Goal: Task Accomplishment & Management: Use online tool/utility

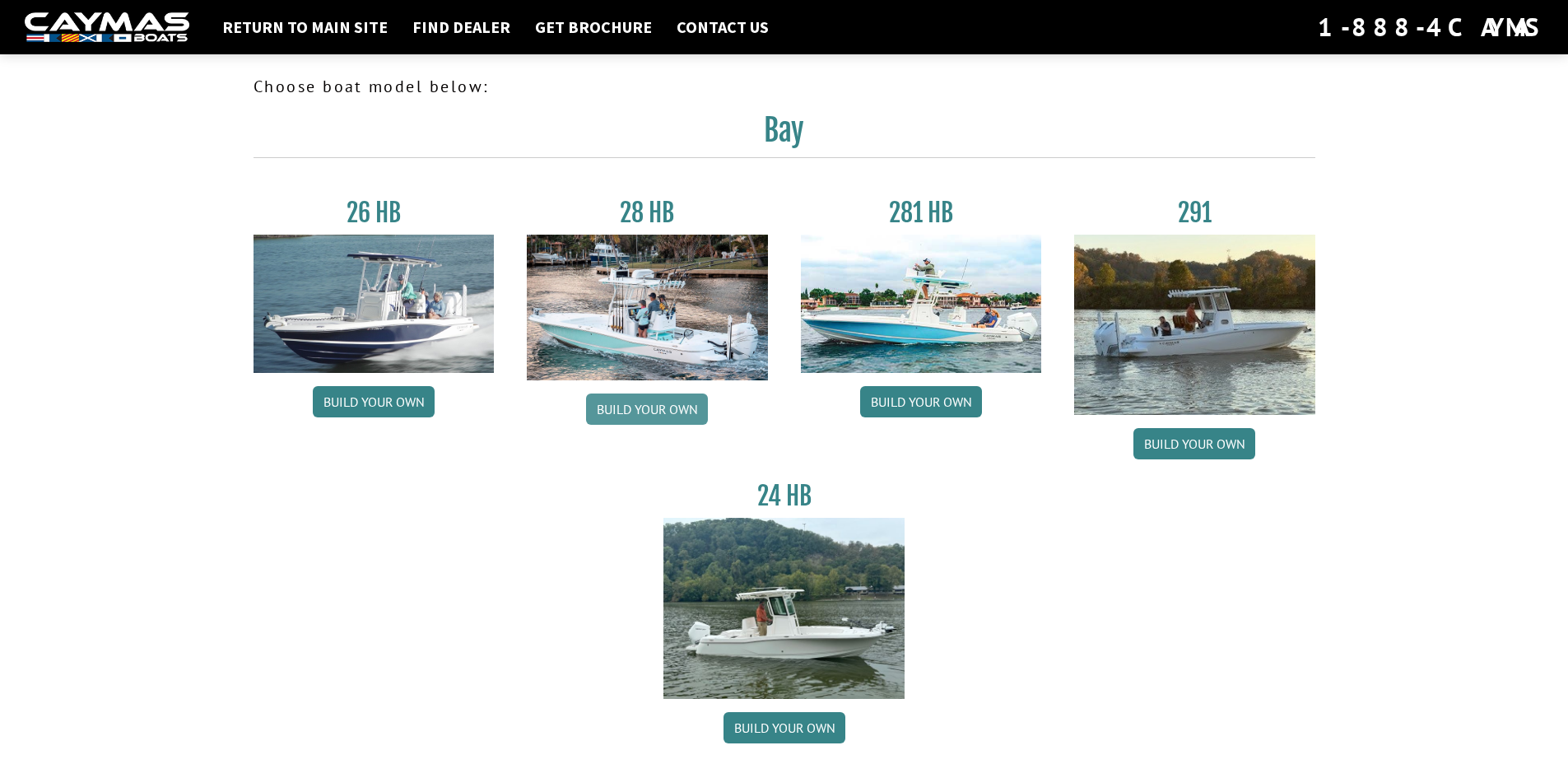
click at [644, 406] on link "Build your own" at bounding box center [646, 410] width 121 height 32
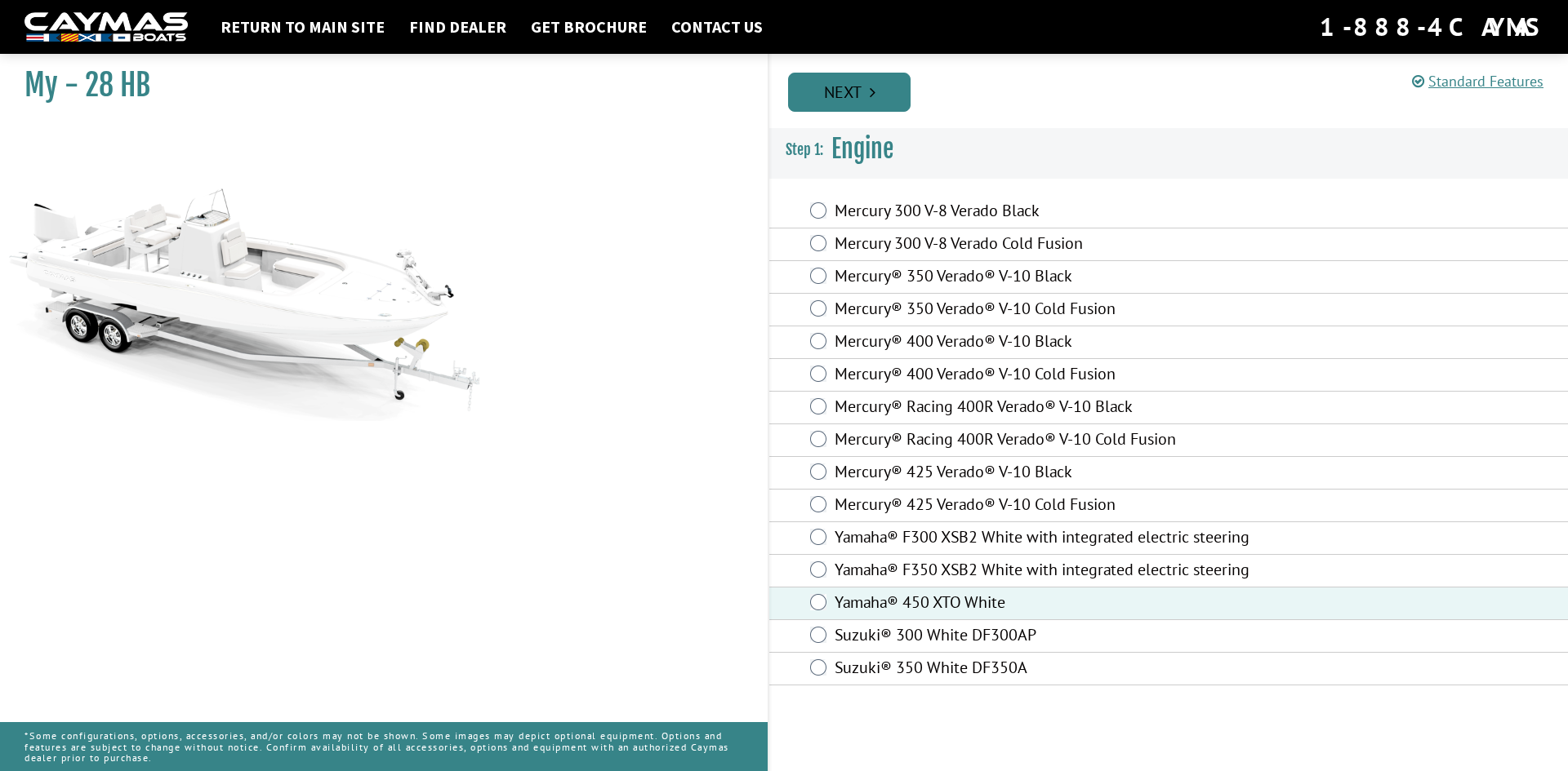
click at [860, 92] on link "Next" at bounding box center [849, 92] width 122 height 39
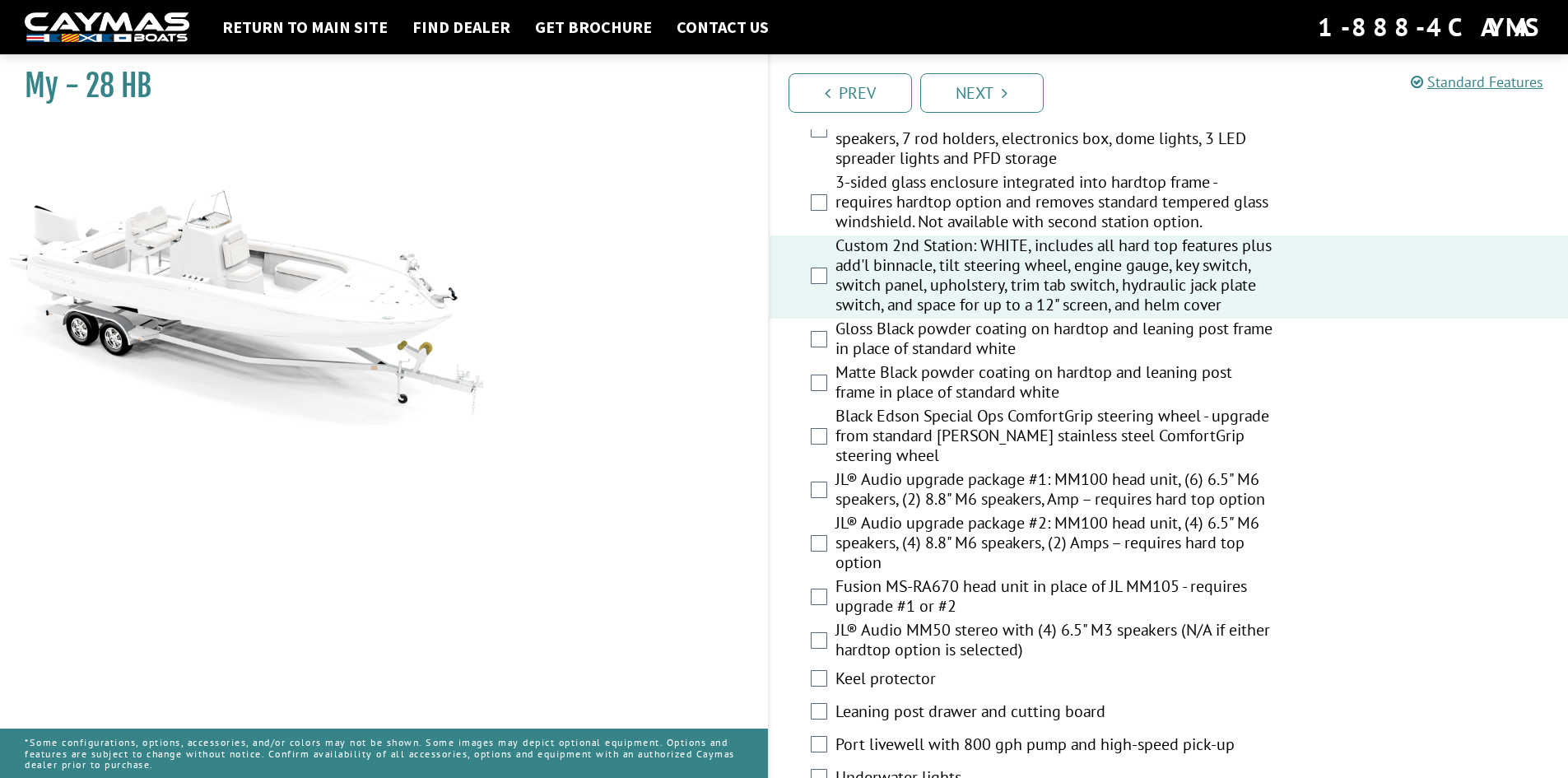
scroll to position [1643, 0]
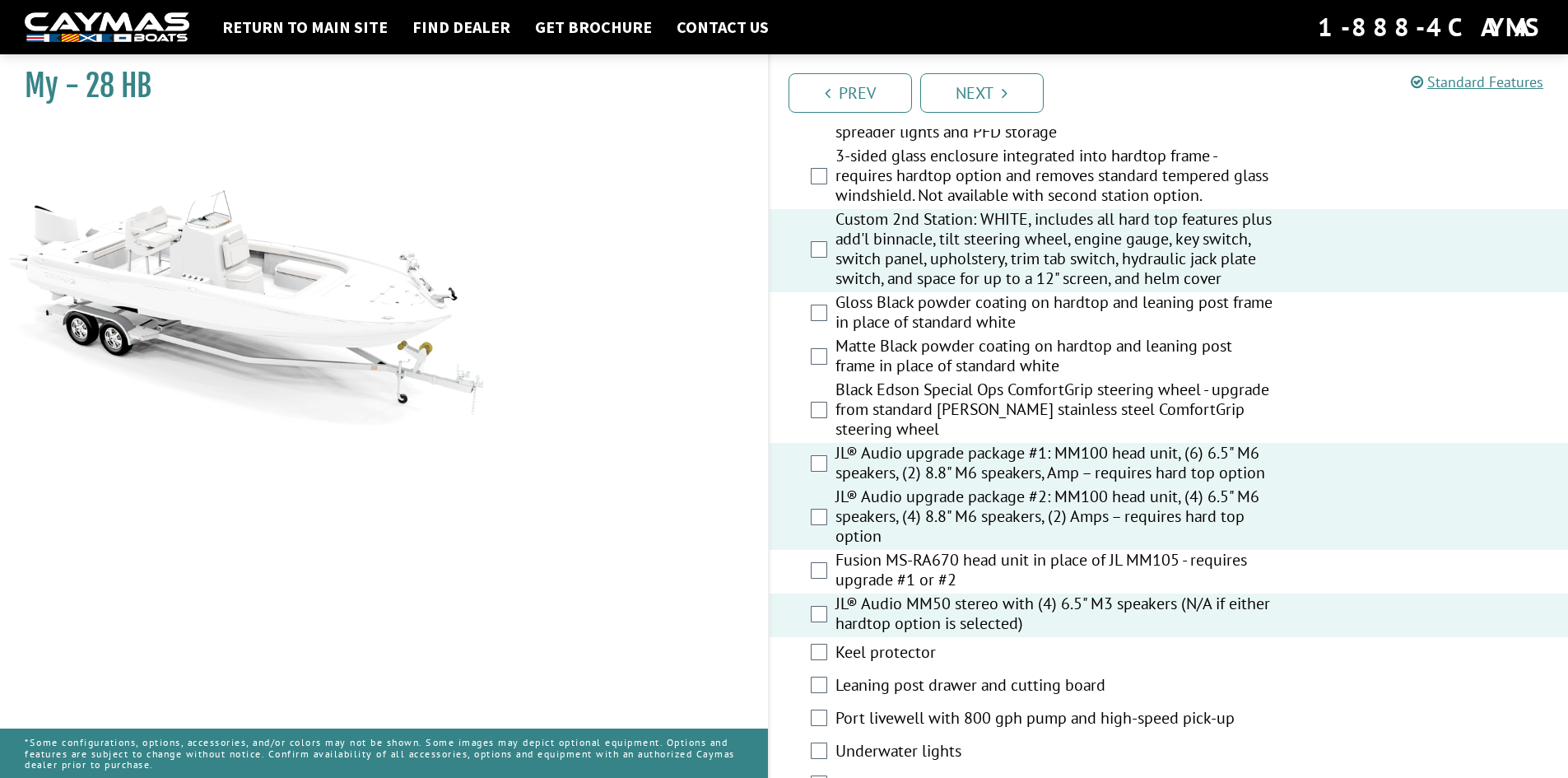
click at [934, 686] on label "Leaning post drawer and cutting board" at bounding box center [1055, 687] width 439 height 24
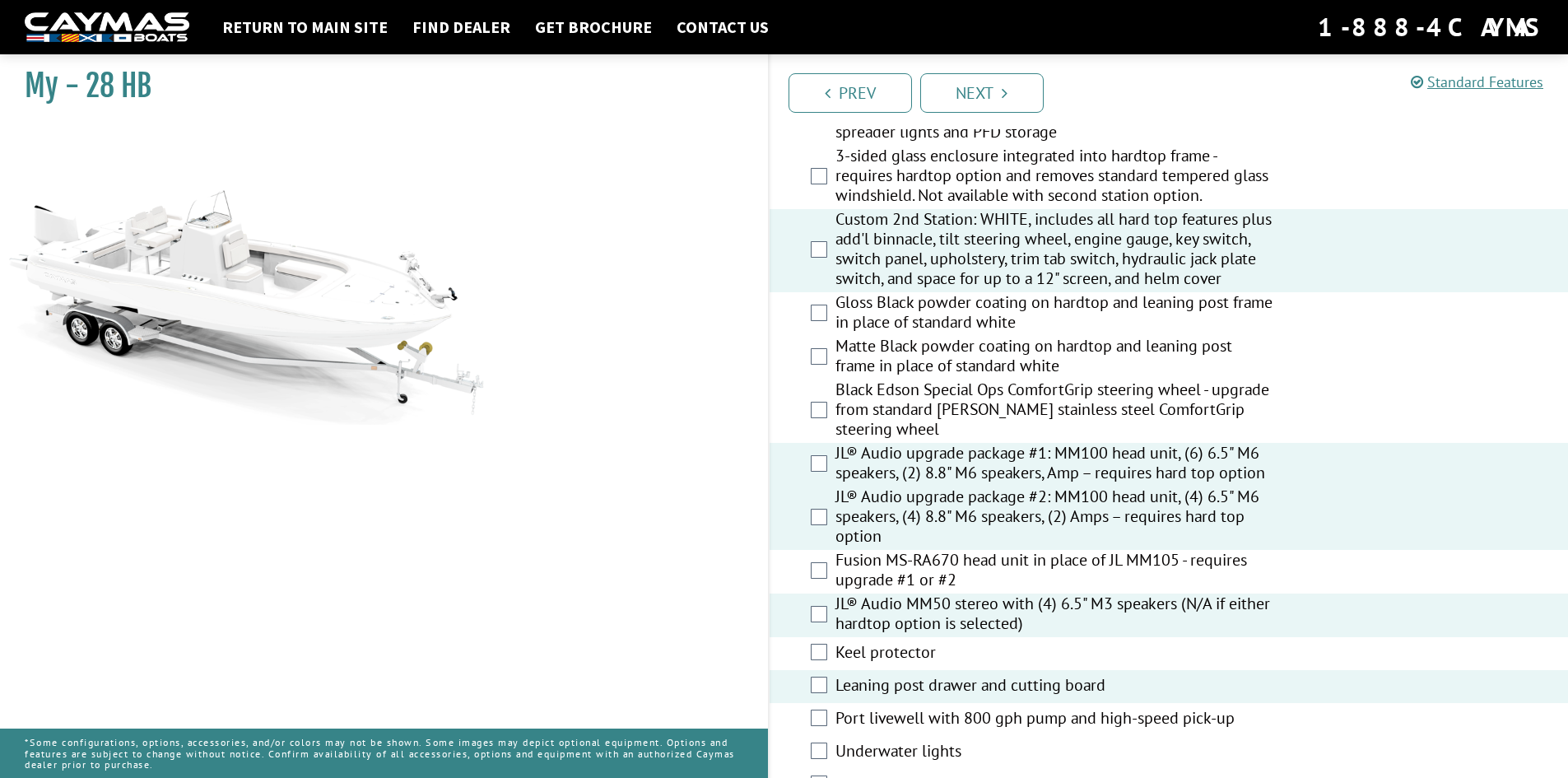
click at [949, 717] on label "Port livewell with 800 gph pump and high-speed pick-up" at bounding box center [1055, 720] width 439 height 24
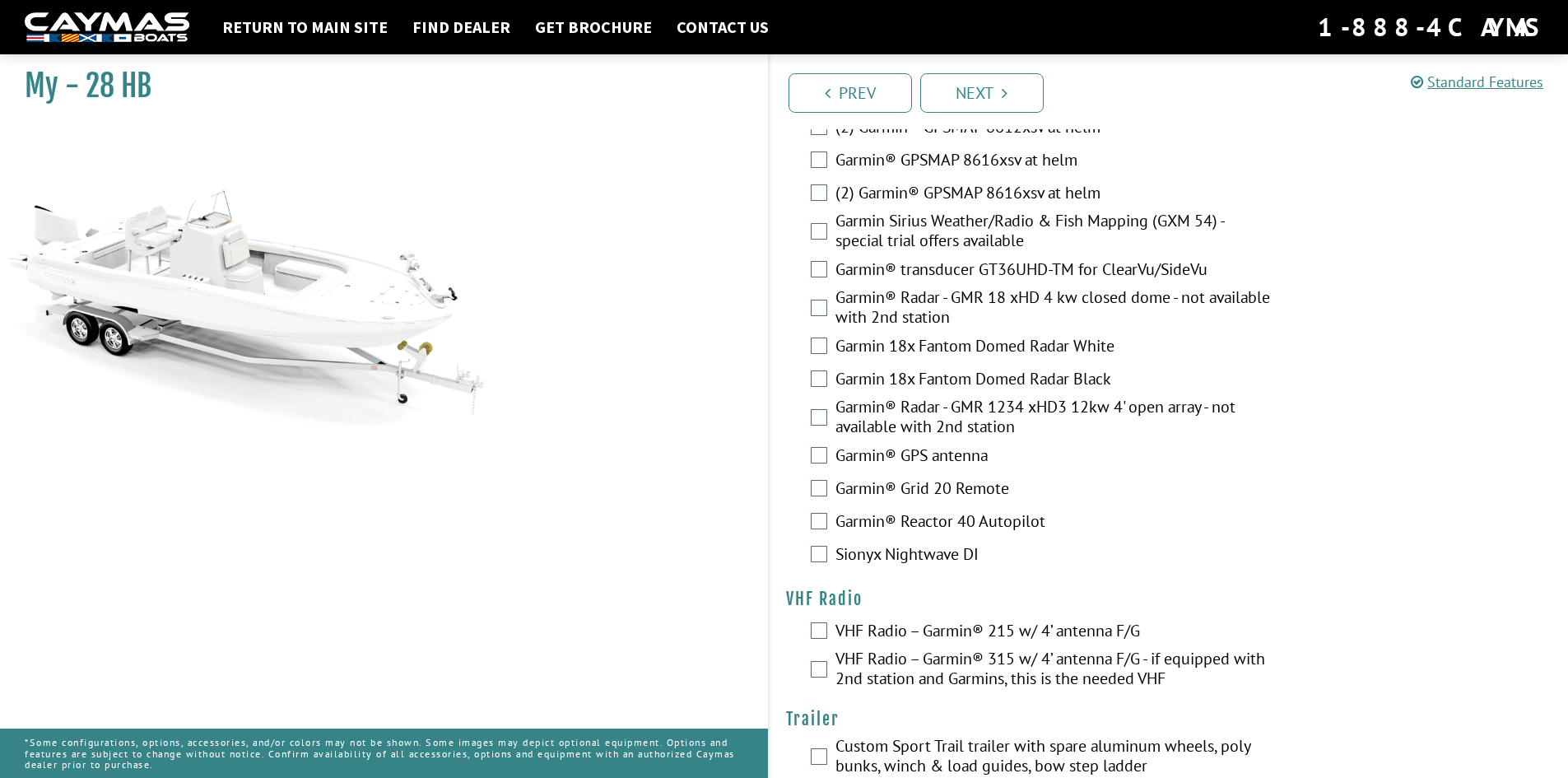
scroll to position [4065, 0]
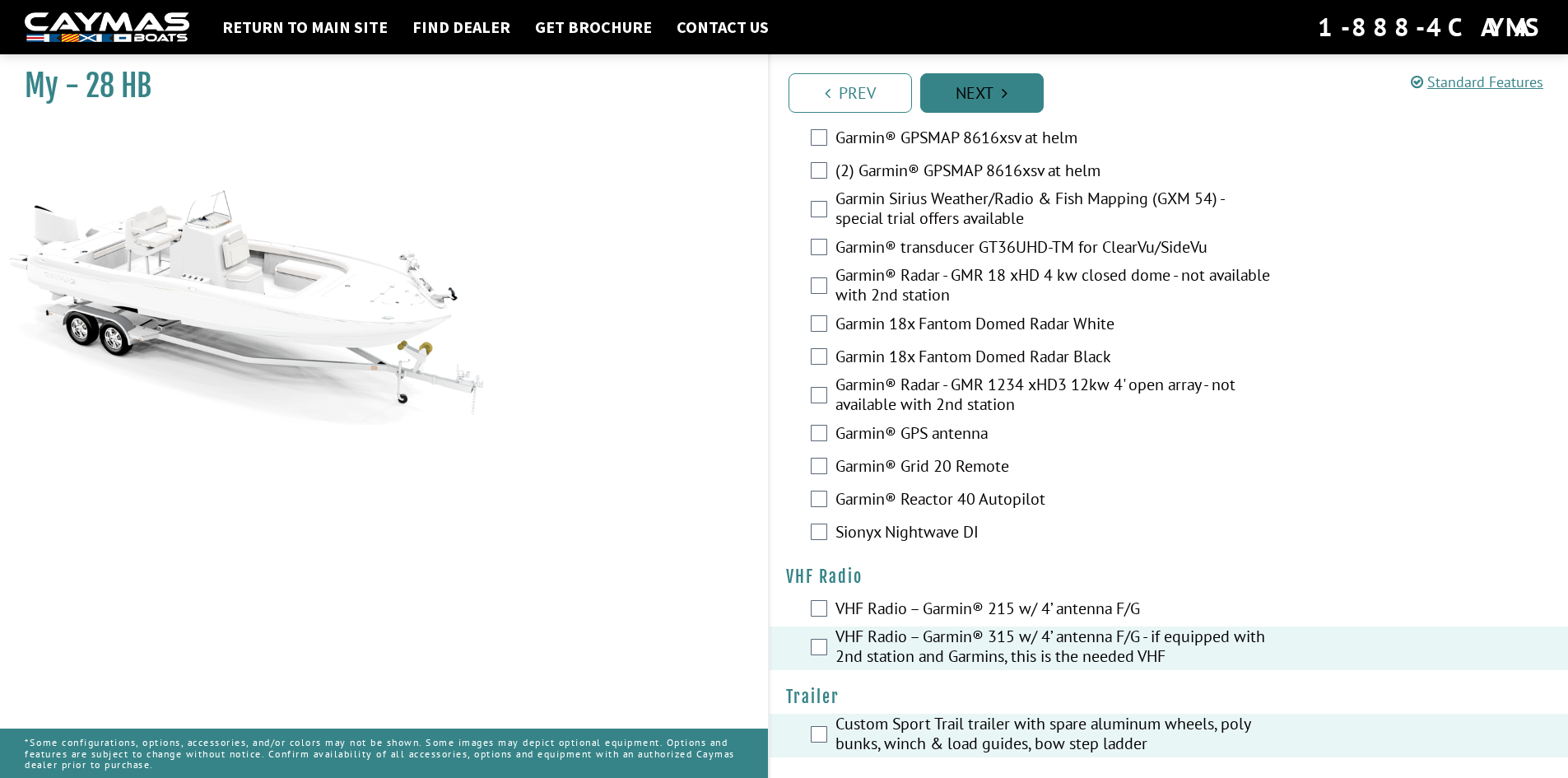
click at [974, 91] on link "Next" at bounding box center [982, 93] width 123 height 39
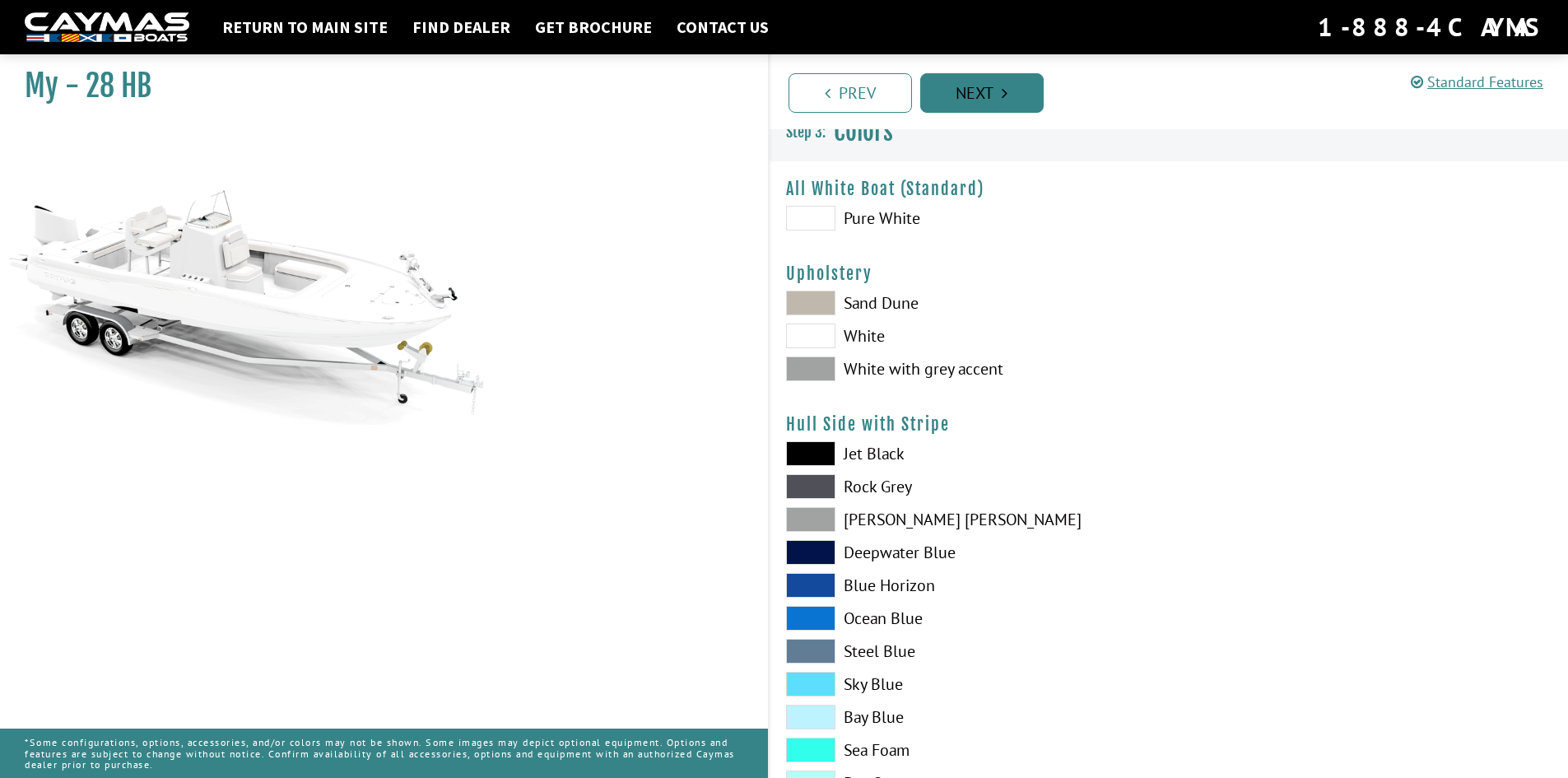
scroll to position [0, 0]
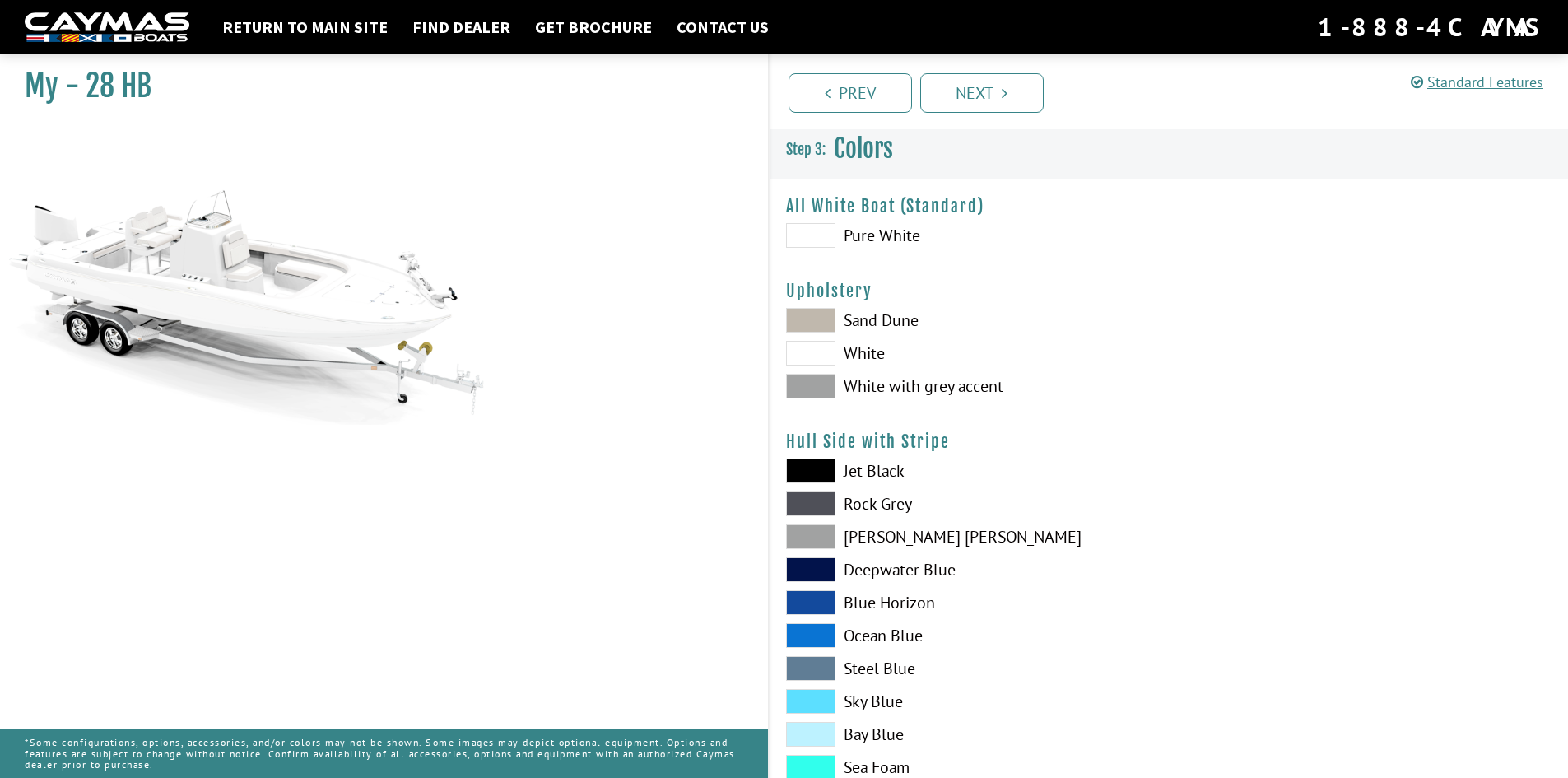
click at [820, 350] on span at bounding box center [811, 352] width 49 height 25
click at [804, 381] on span at bounding box center [811, 386] width 49 height 25
click at [821, 346] on span at bounding box center [811, 352] width 49 height 25
click at [817, 383] on span at bounding box center [811, 386] width 49 height 25
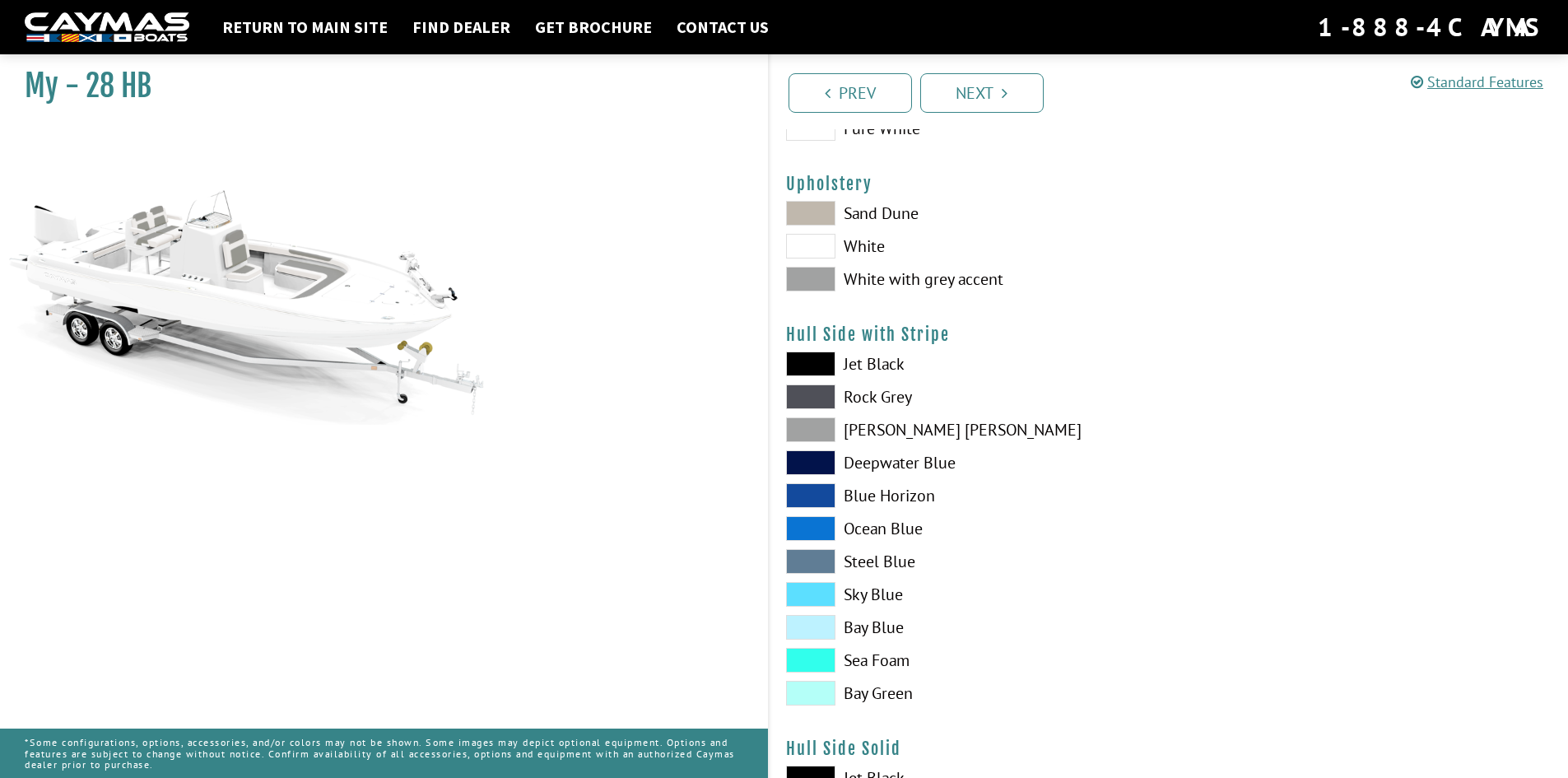
scroll to position [116, 0]
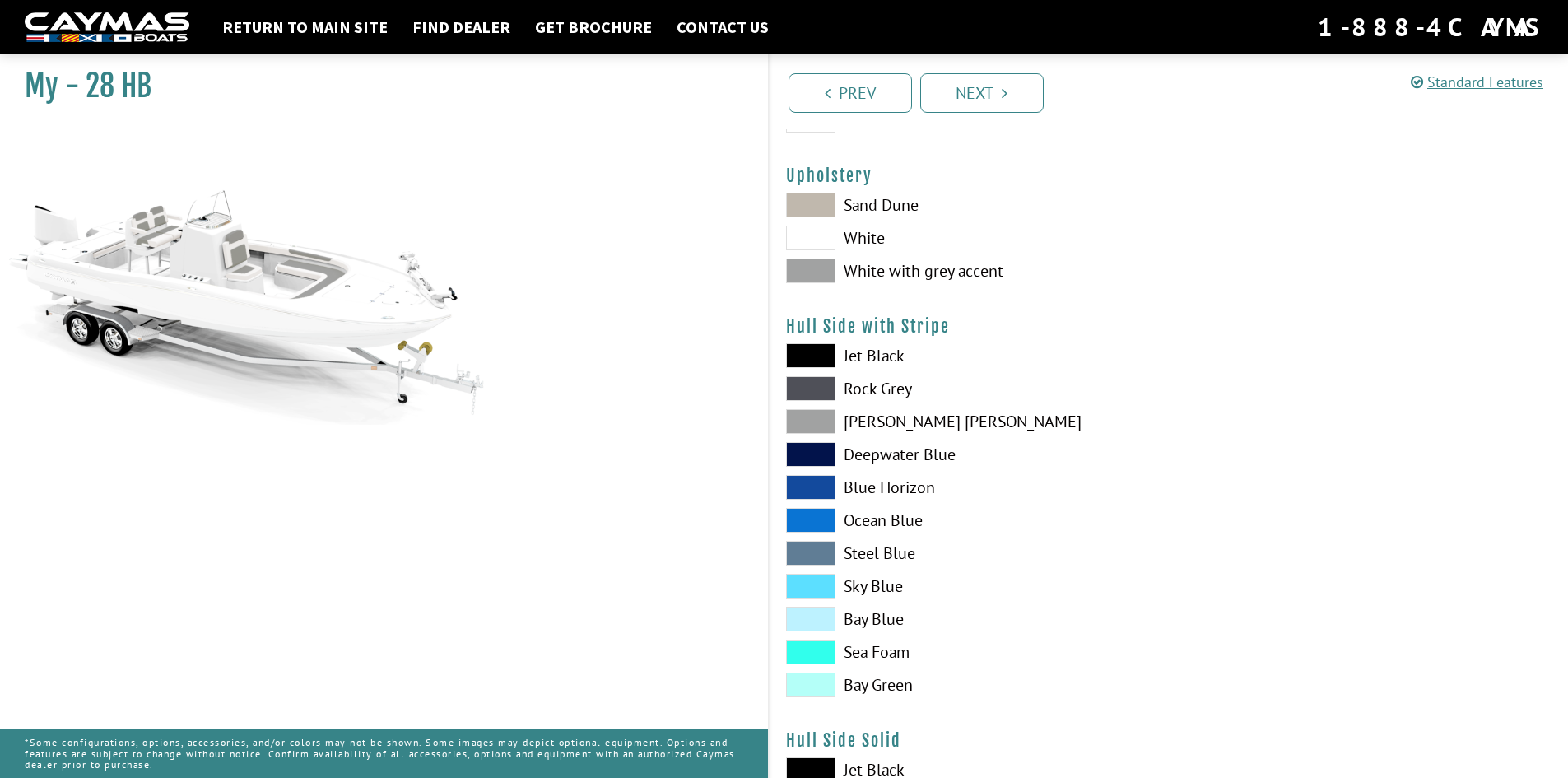
click at [805, 620] on span at bounding box center [811, 619] width 49 height 25
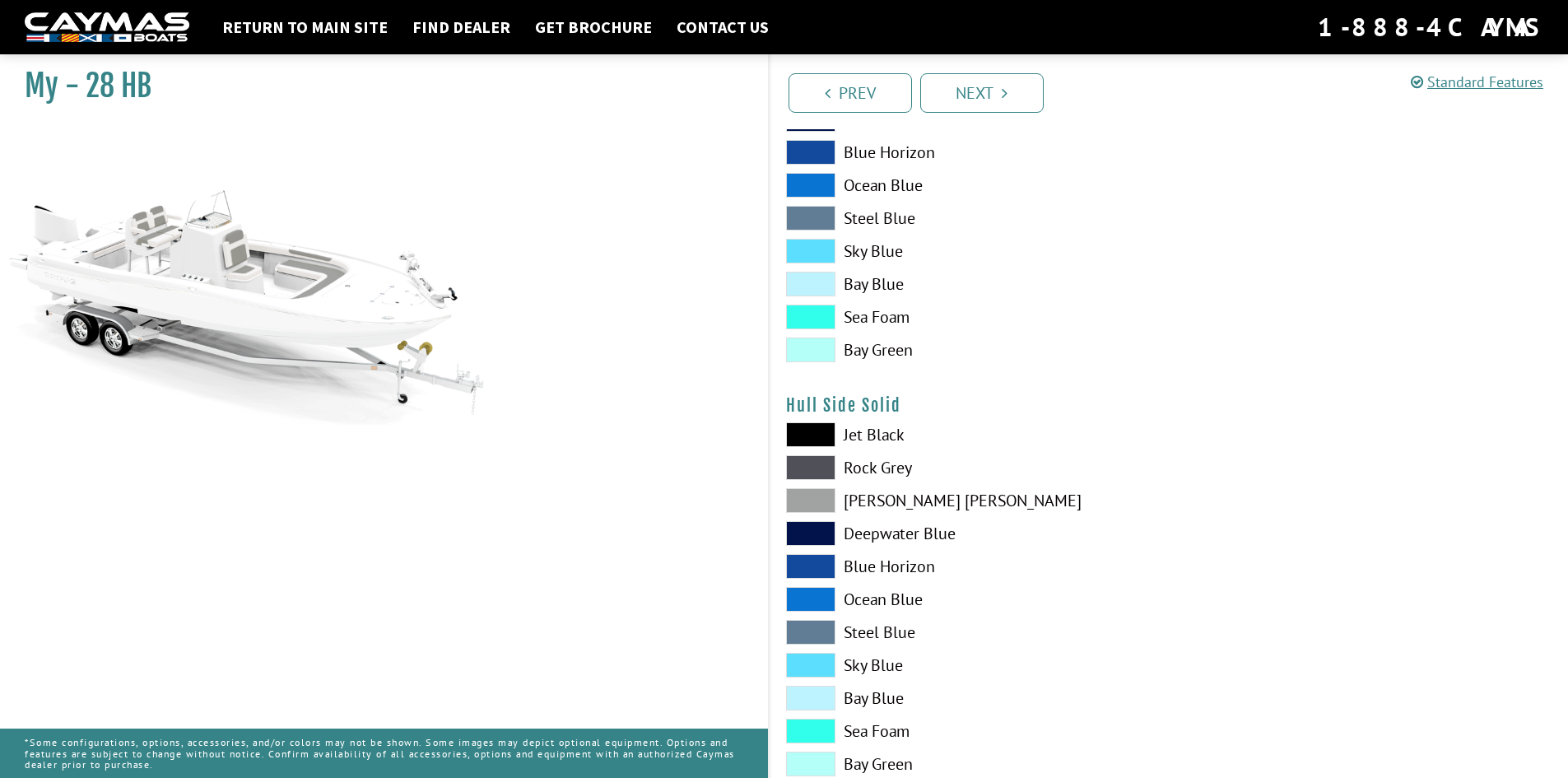
scroll to position [465, 0]
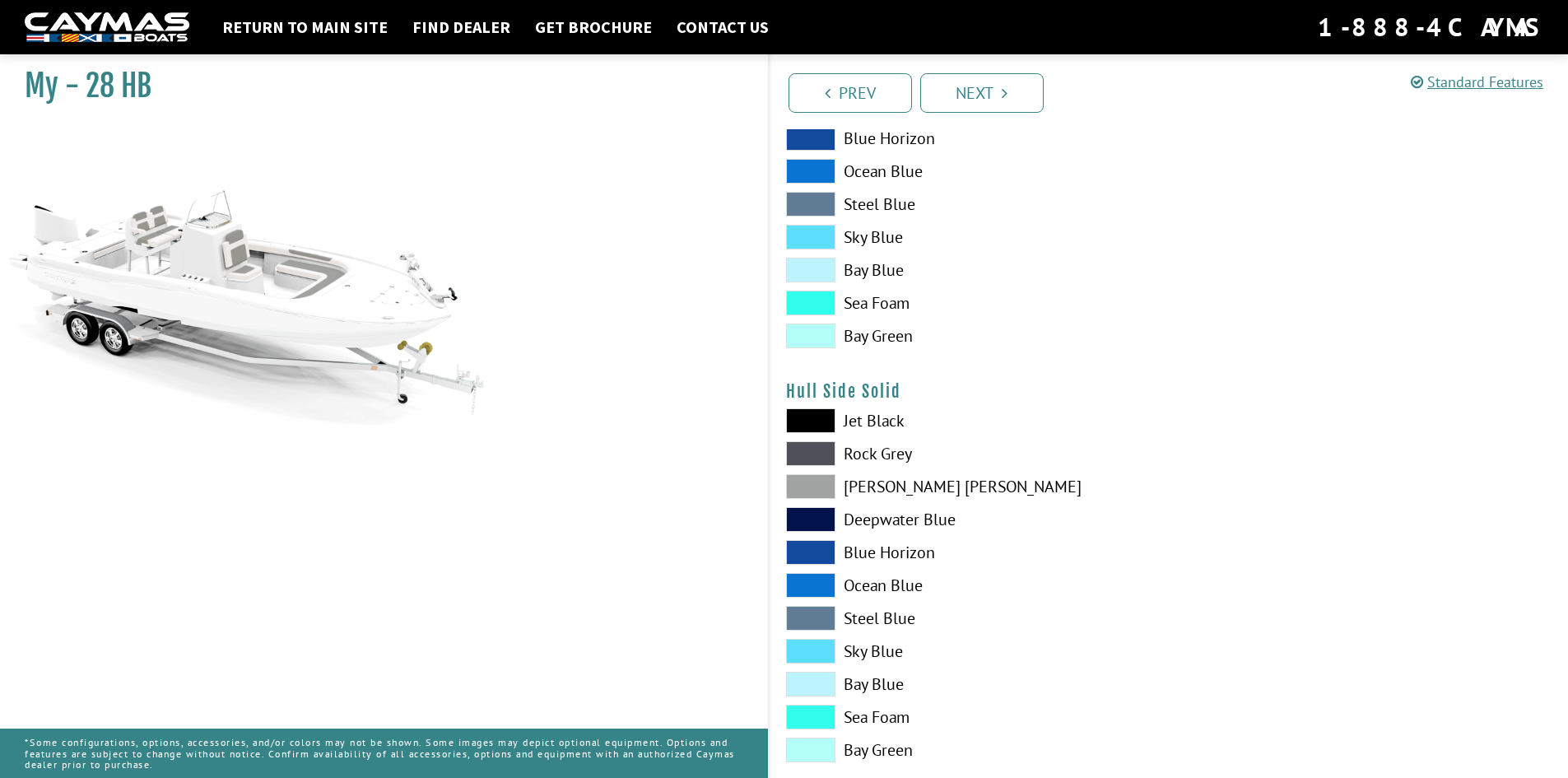
click at [822, 688] on span at bounding box center [811, 684] width 49 height 25
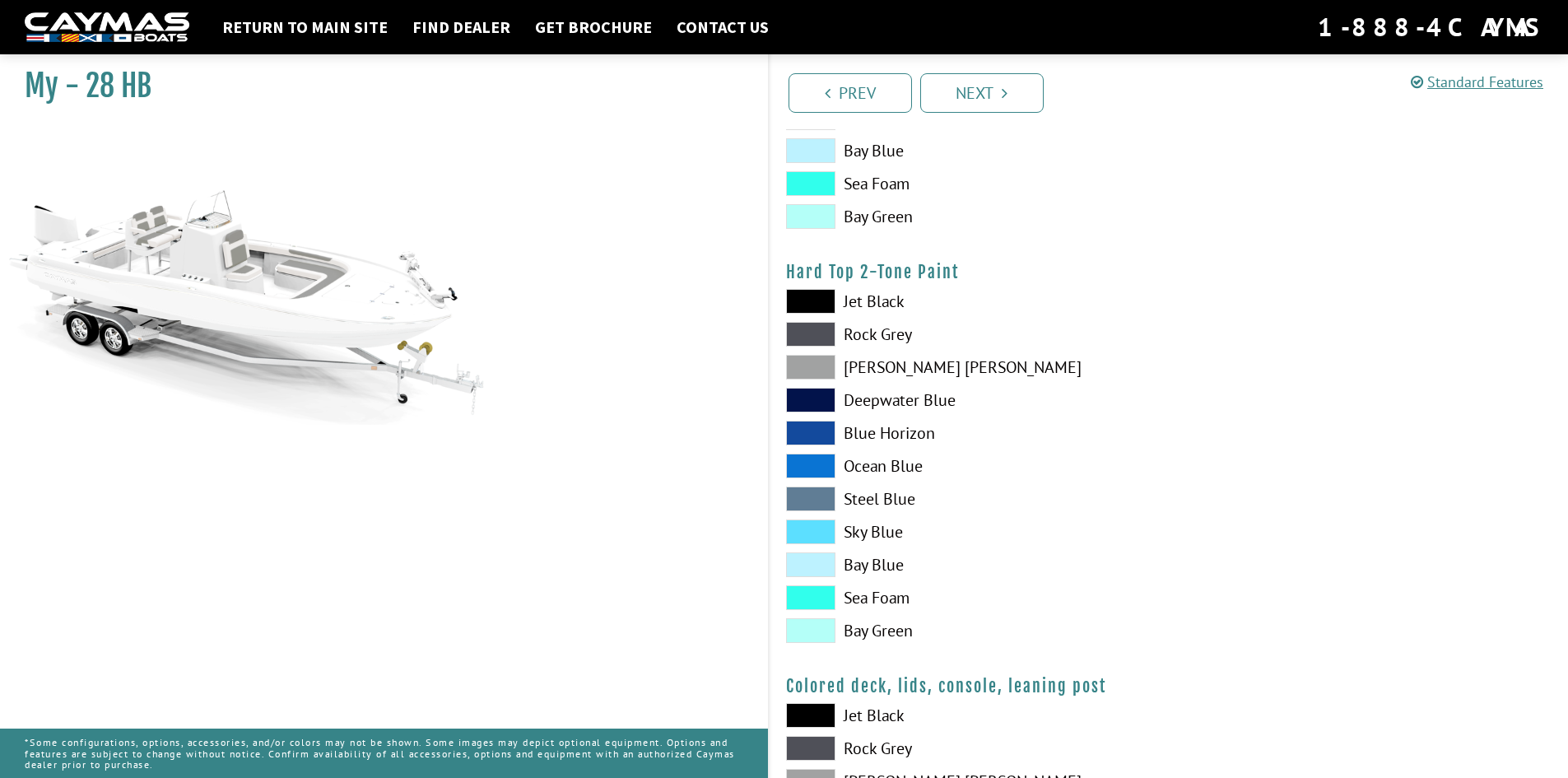
scroll to position [1429, 0]
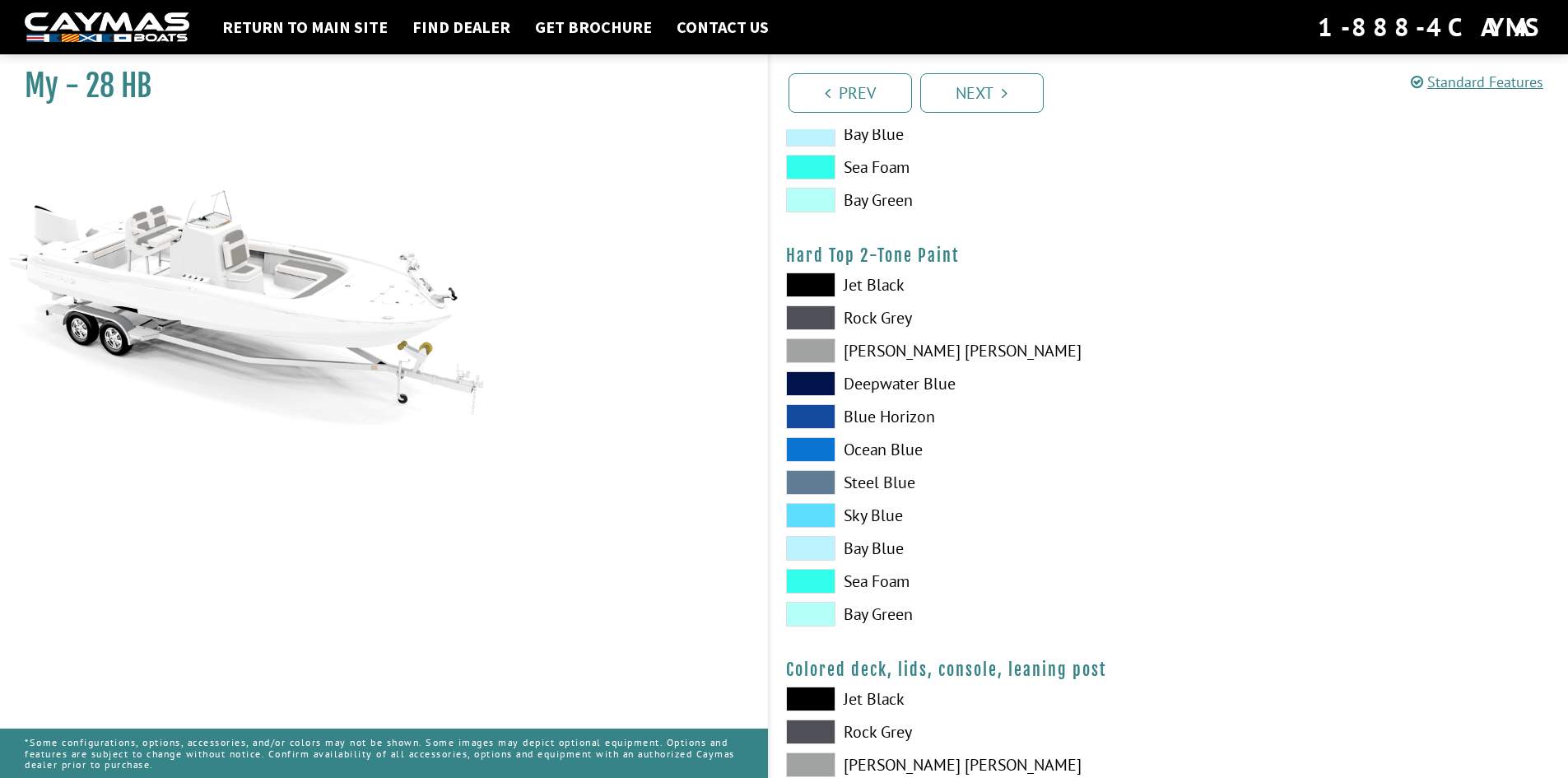
click at [813, 544] on span at bounding box center [811, 548] width 49 height 25
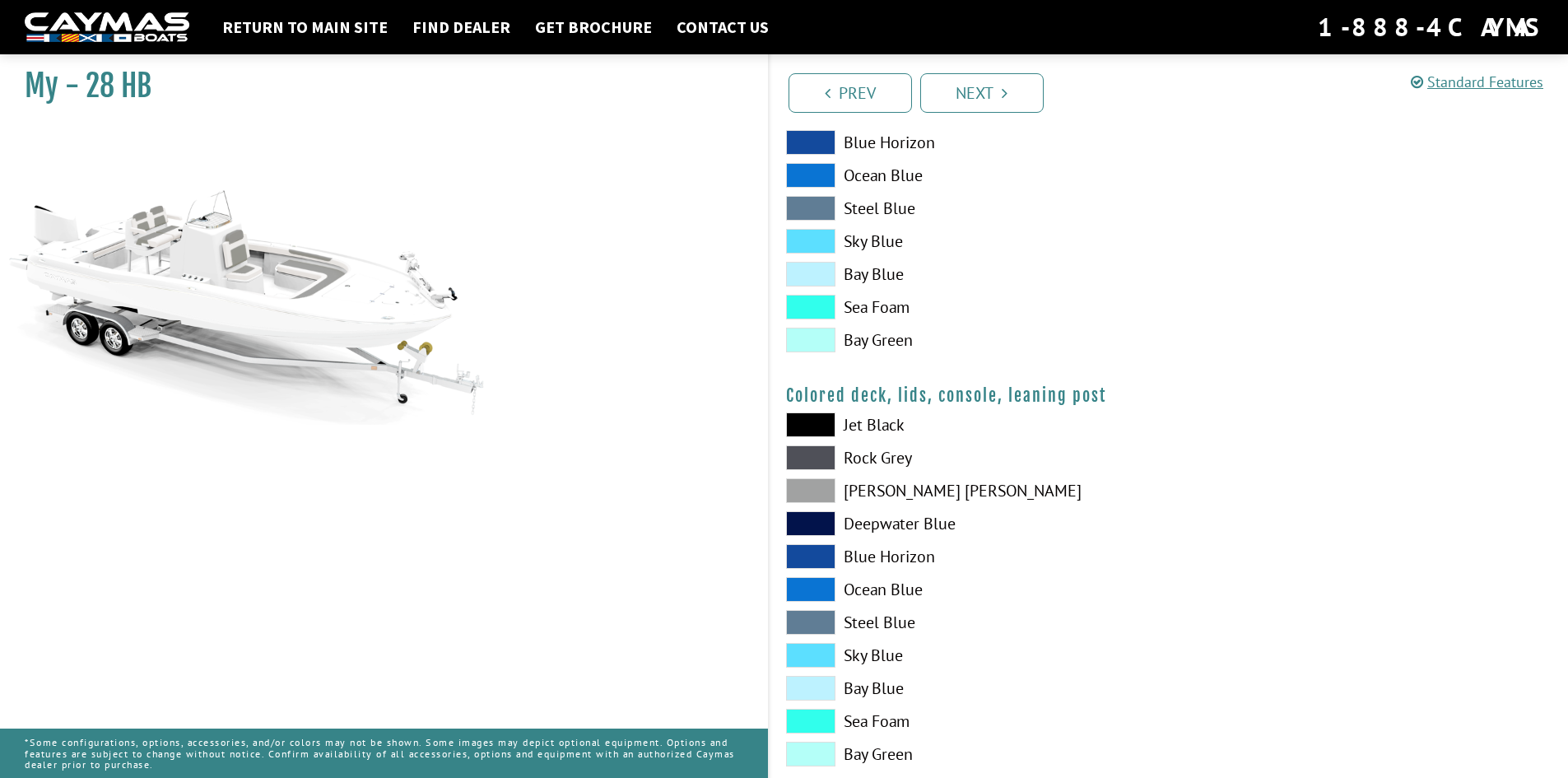
scroll to position [1741, 0]
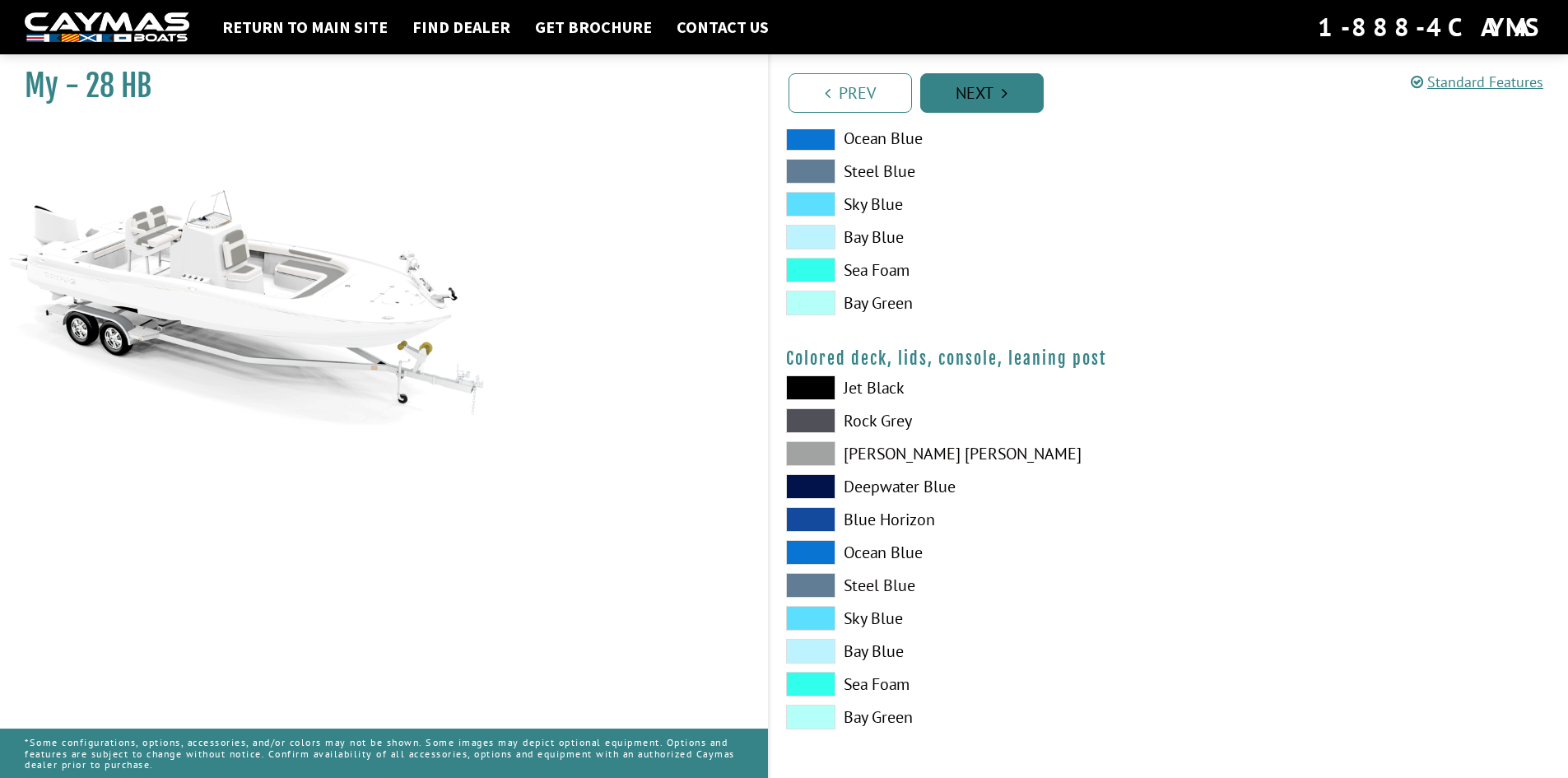
click at [995, 97] on link "Next" at bounding box center [982, 93] width 123 height 39
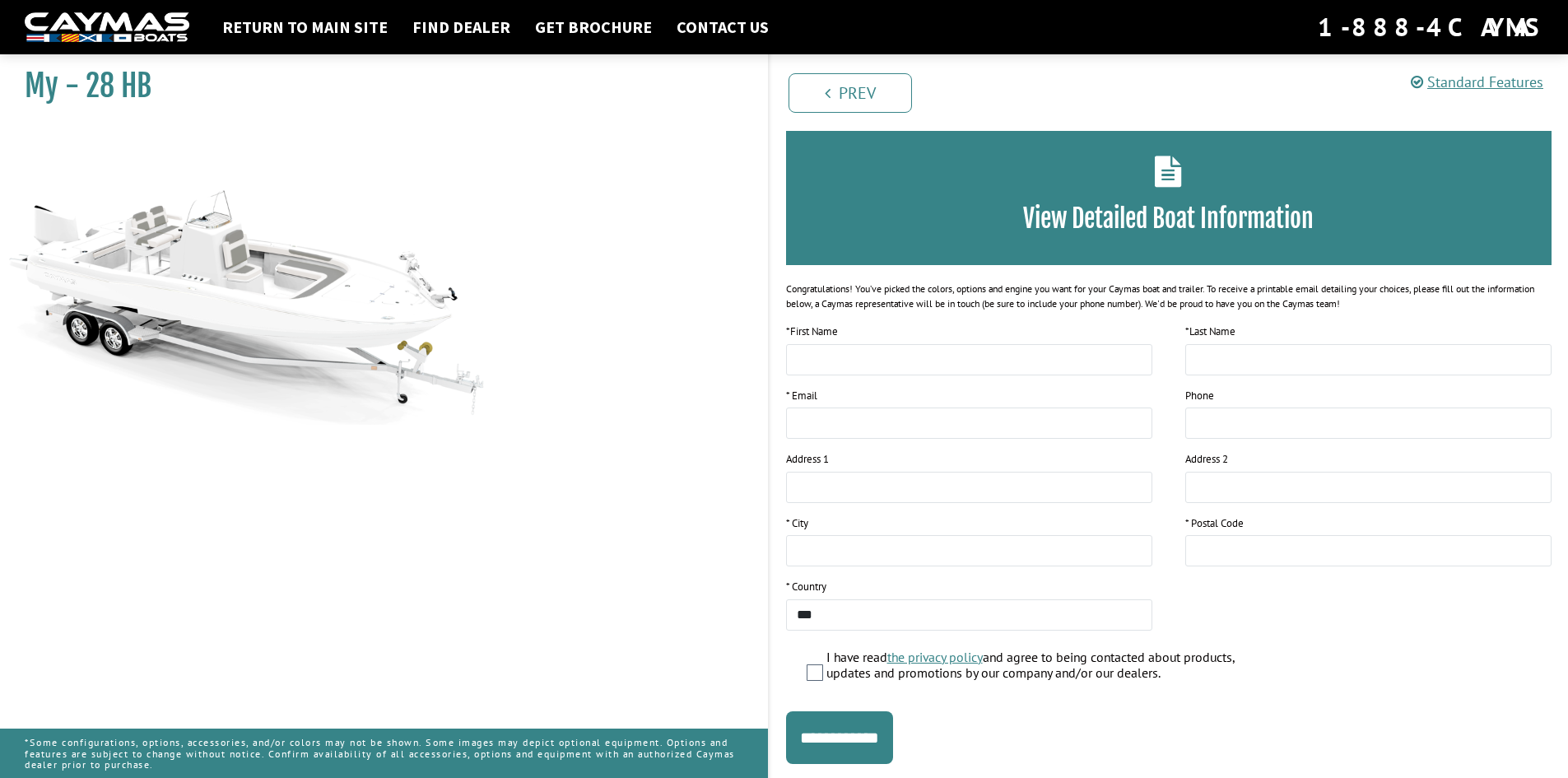
scroll to position [0, 0]
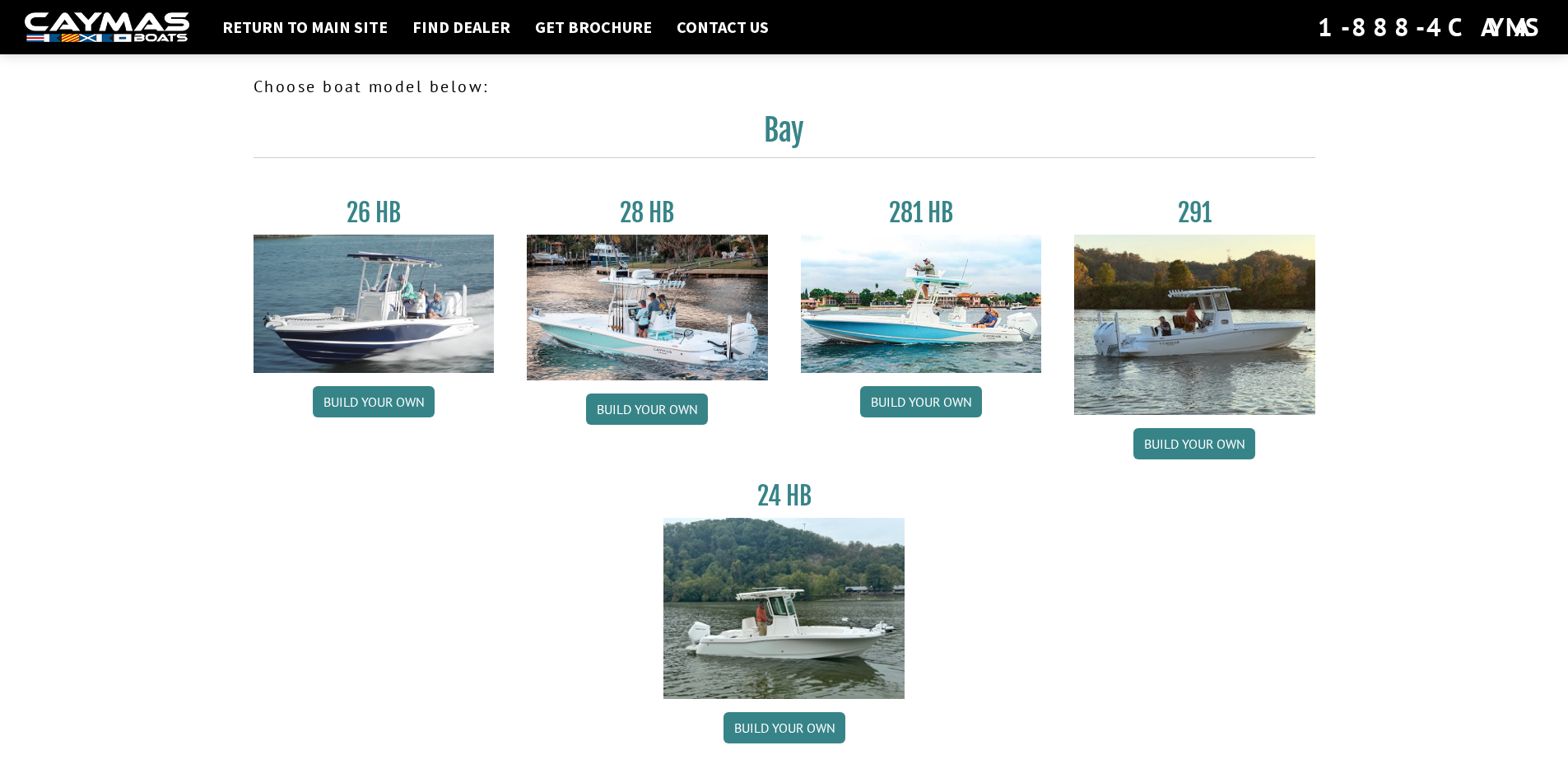
click at [673, 321] on img at bounding box center [647, 308] width 241 height 146
click at [656, 403] on link "Build your own" at bounding box center [646, 410] width 121 height 32
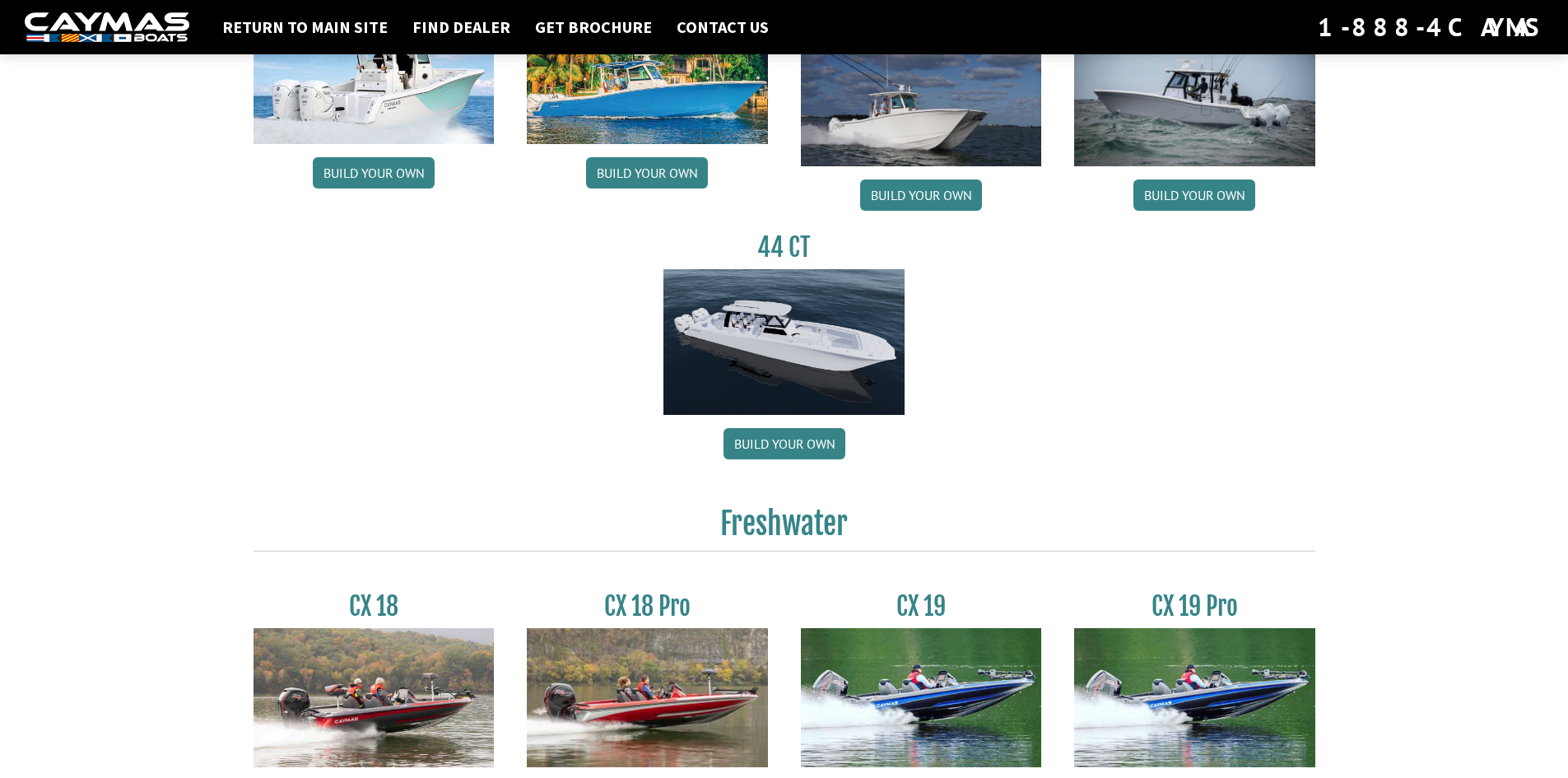
scroll to position [898, 0]
